Goal: Navigation & Orientation: Find specific page/section

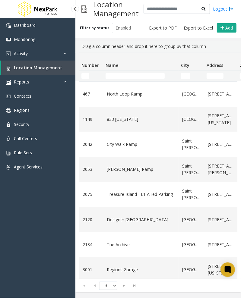
click at [14, 252] on div "Dashboard Monitoring Activity Daily Activity Lane Activity Agent Activity Quali…" at bounding box center [37, 155] width 75 height 274
click at [115, 32] on span "Enabled" at bounding box center [130, 28] width 37 height 10
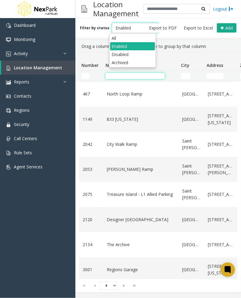
click at [124, 74] on input "Name Filter" at bounding box center [134, 76] width 59 height 6
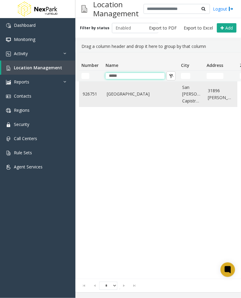
type input "*****"
click at [110, 96] on link "[GEOGRAPHIC_DATA]" at bounding box center [141, 94] width 68 height 7
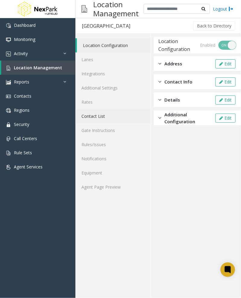
click at [97, 115] on link "Contact List" at bounding box center [112, 116] width 75 height 14
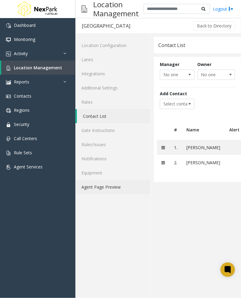
click at [105, 183] on link "Agent Page Preview" at bounding box center [112, 187] width 75 height 14
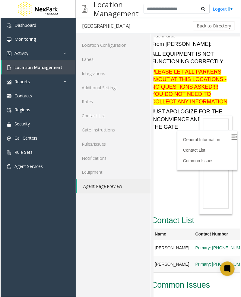
scroll to position [72, 7]
